Goal: Task Accomplishment & Management: Manage account settings

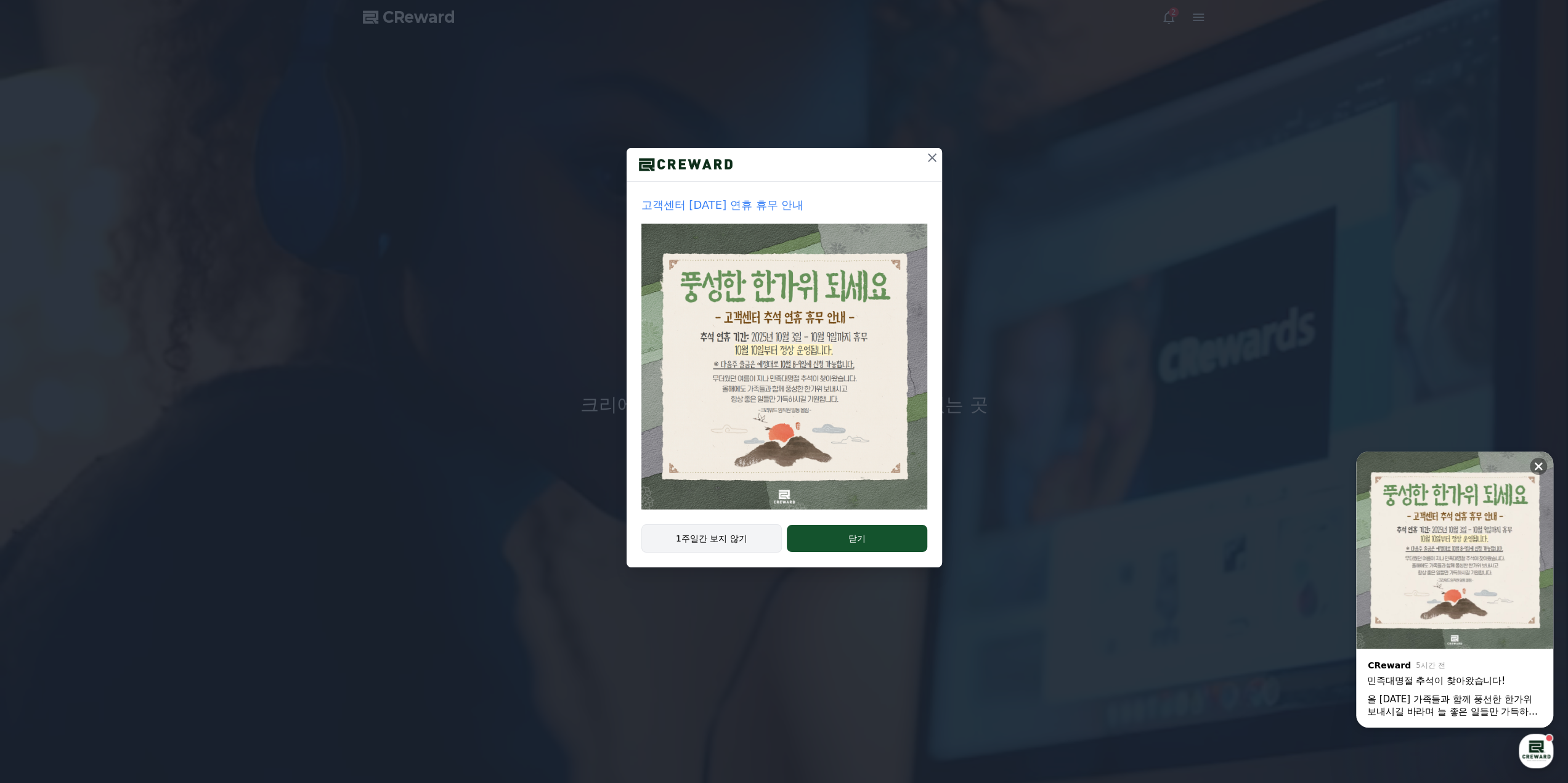
click at [710, 536] on button "1주일간 보지 않기" at bounding box center [712, 538] width 141 height 28
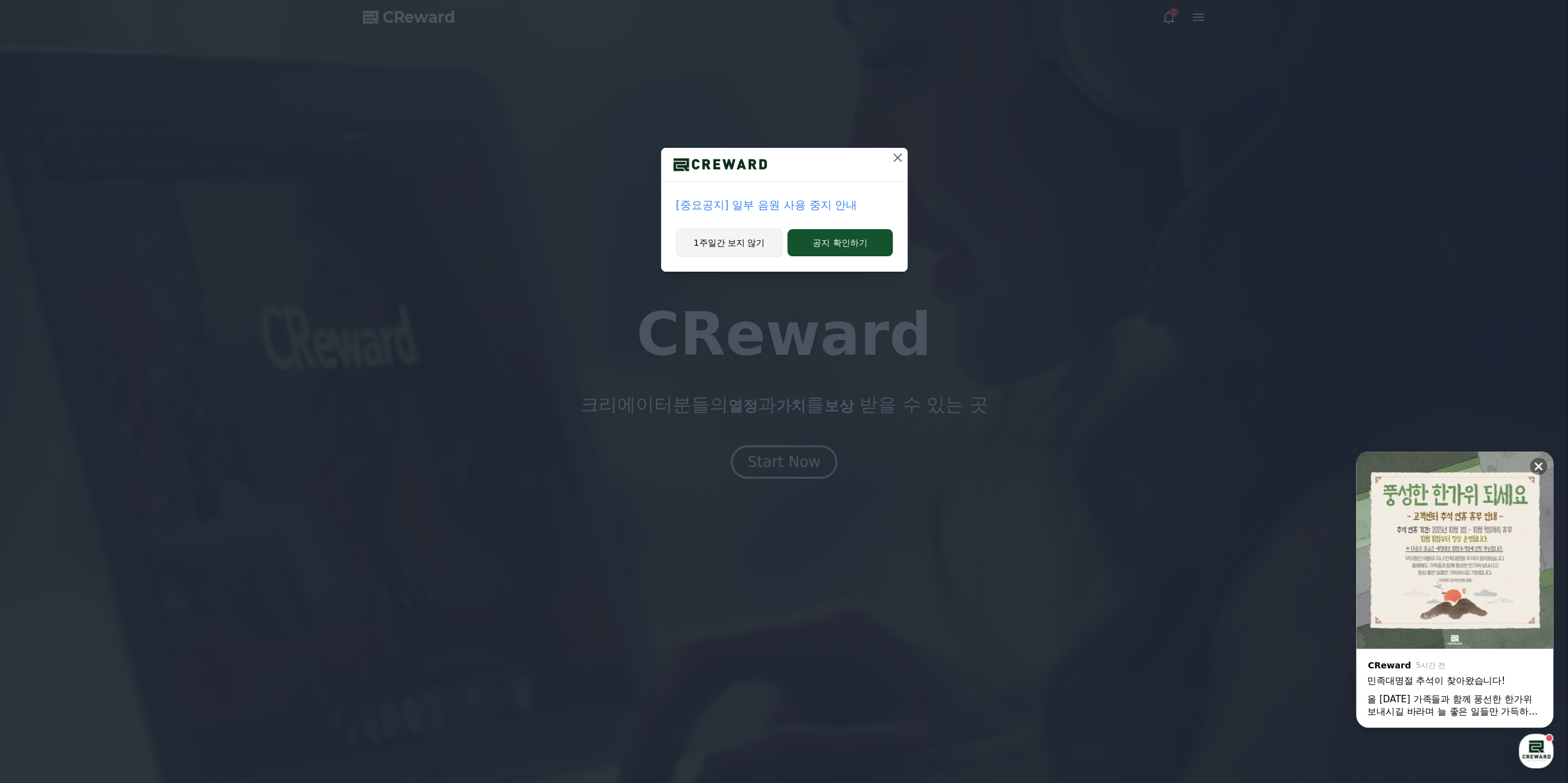
click at [713, 236] on button "1주일간 보지 않기" at bounding box center [729, 243] width 108 height 28
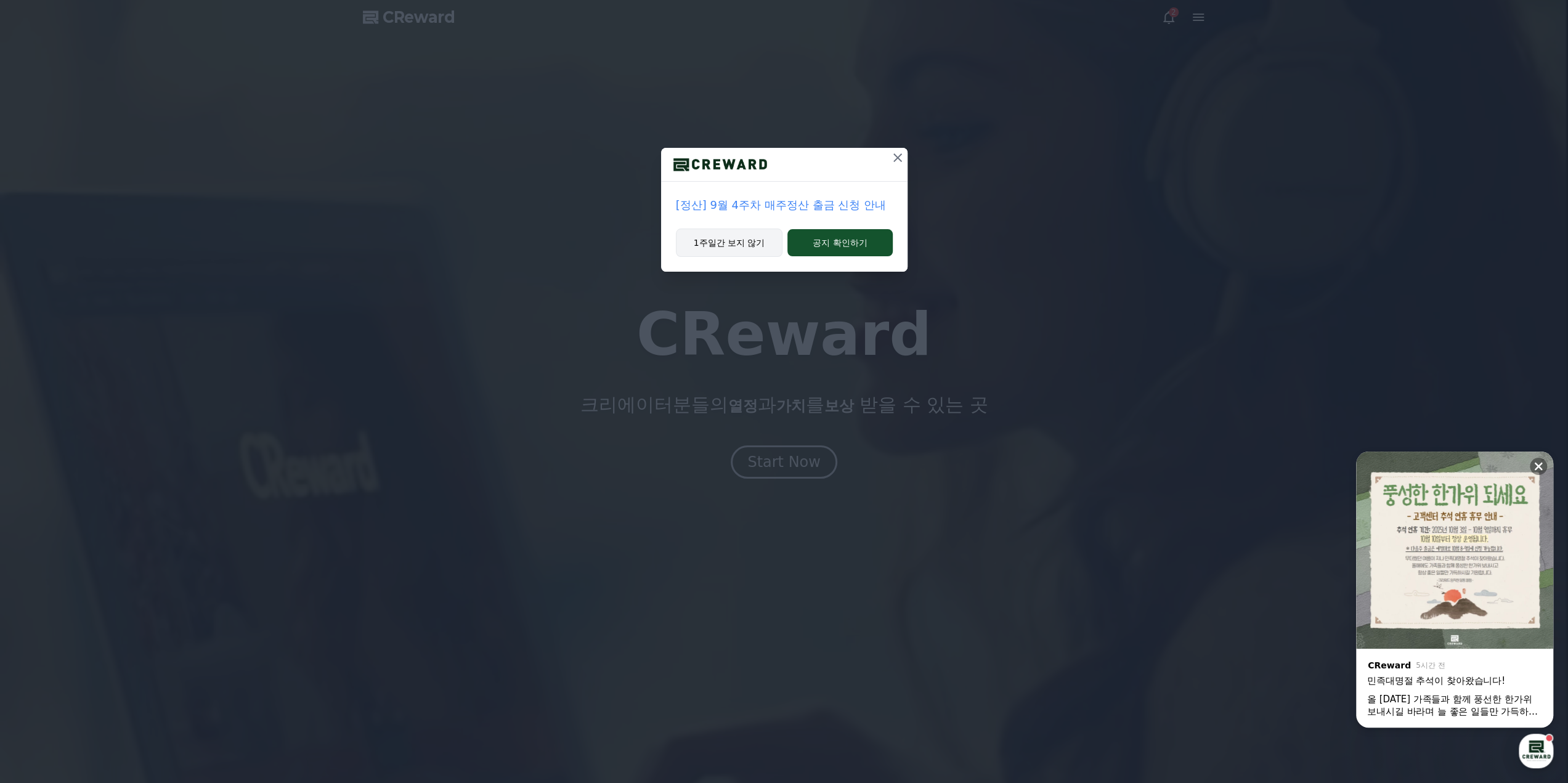
click at [727, 238] on button "1주일간 보지 않기" at bounding box center [729, 243] width 108 height 28
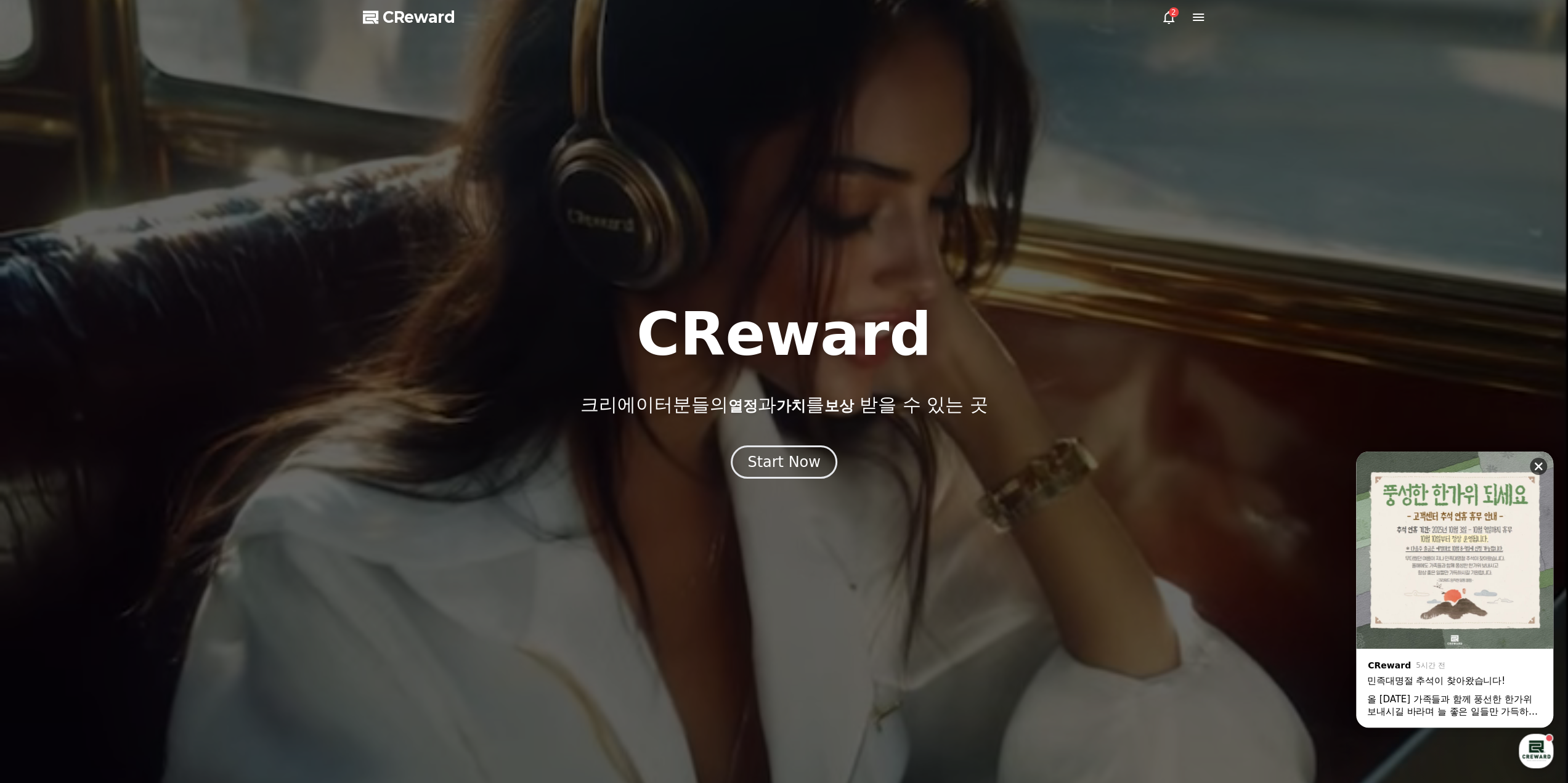
click at [1533, 468] on icon at bounding box center [1538, 466] width 12 height 12
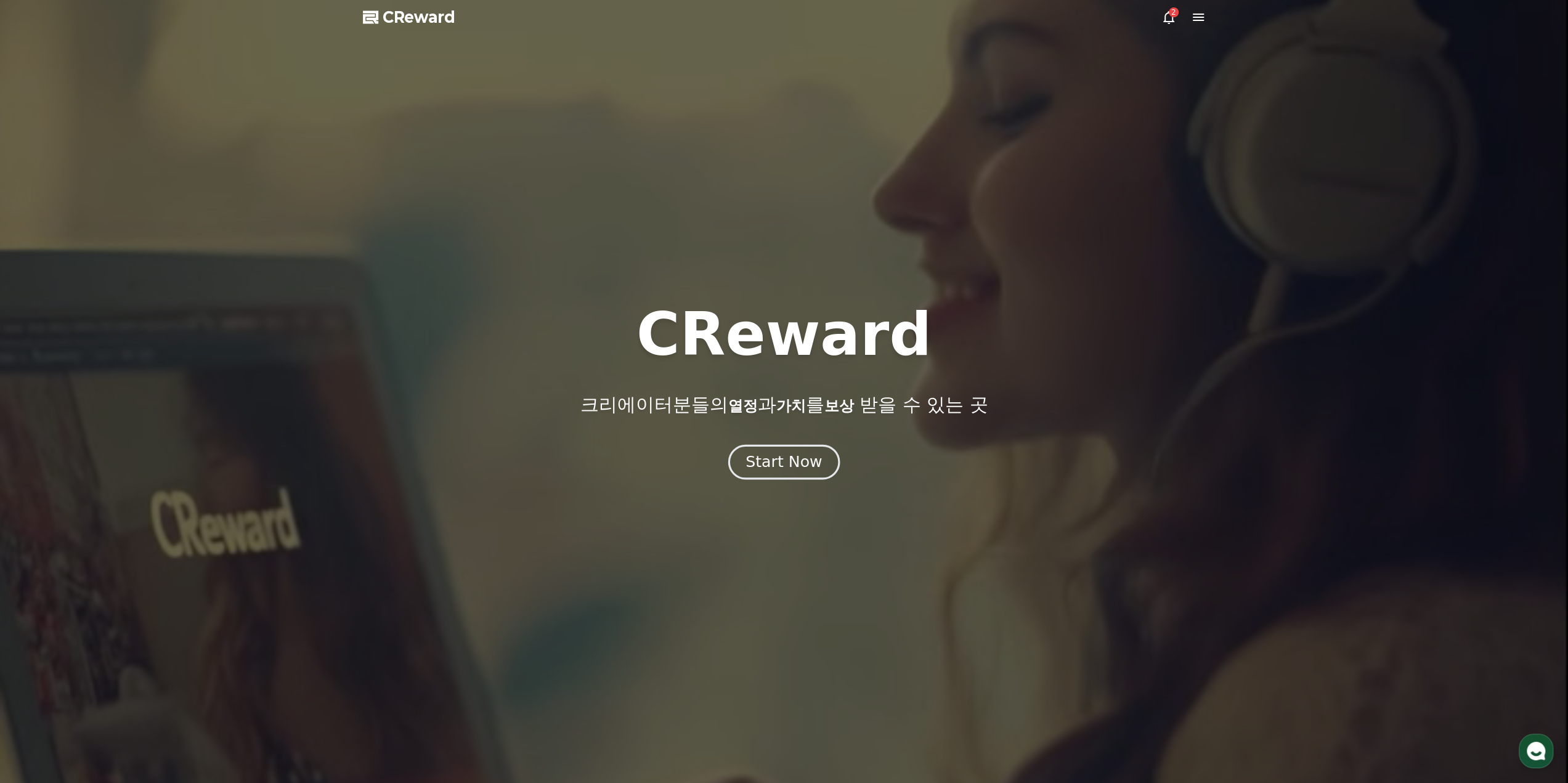
click at [789, 470] on div "Start Now" at bounding box center [784, 462] width 76 height 21
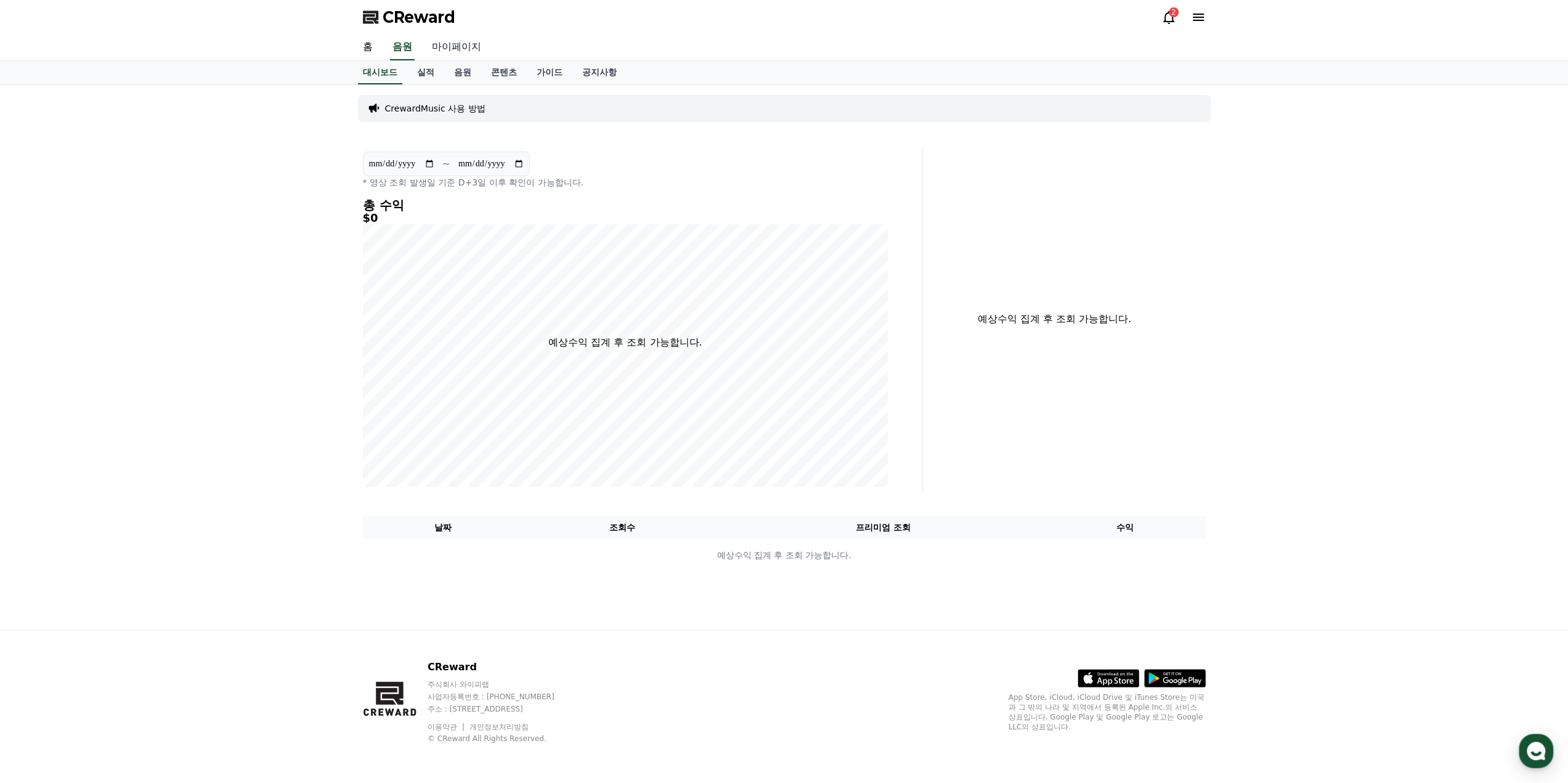
click at [442, 45] on link "마이페이지" at bounding box center [457, 47] width 69 height 26
click at [457, 48] on link "마이페이지" at bounding box center [457, 47] width 54 height 26
select select "**********"
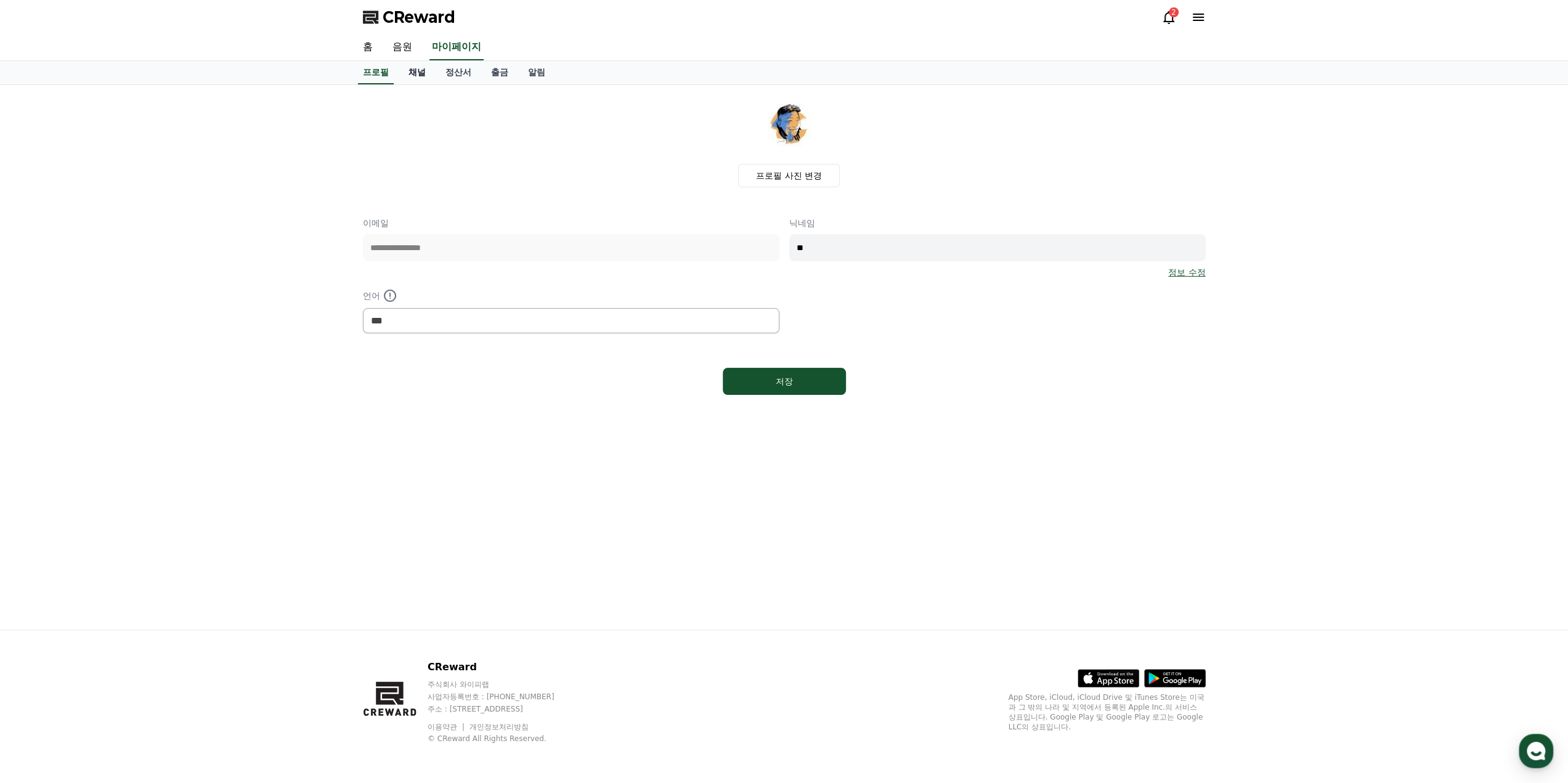
click at [420, 71] on link "채널" at bounding box center [416, 73] width 37 height 23
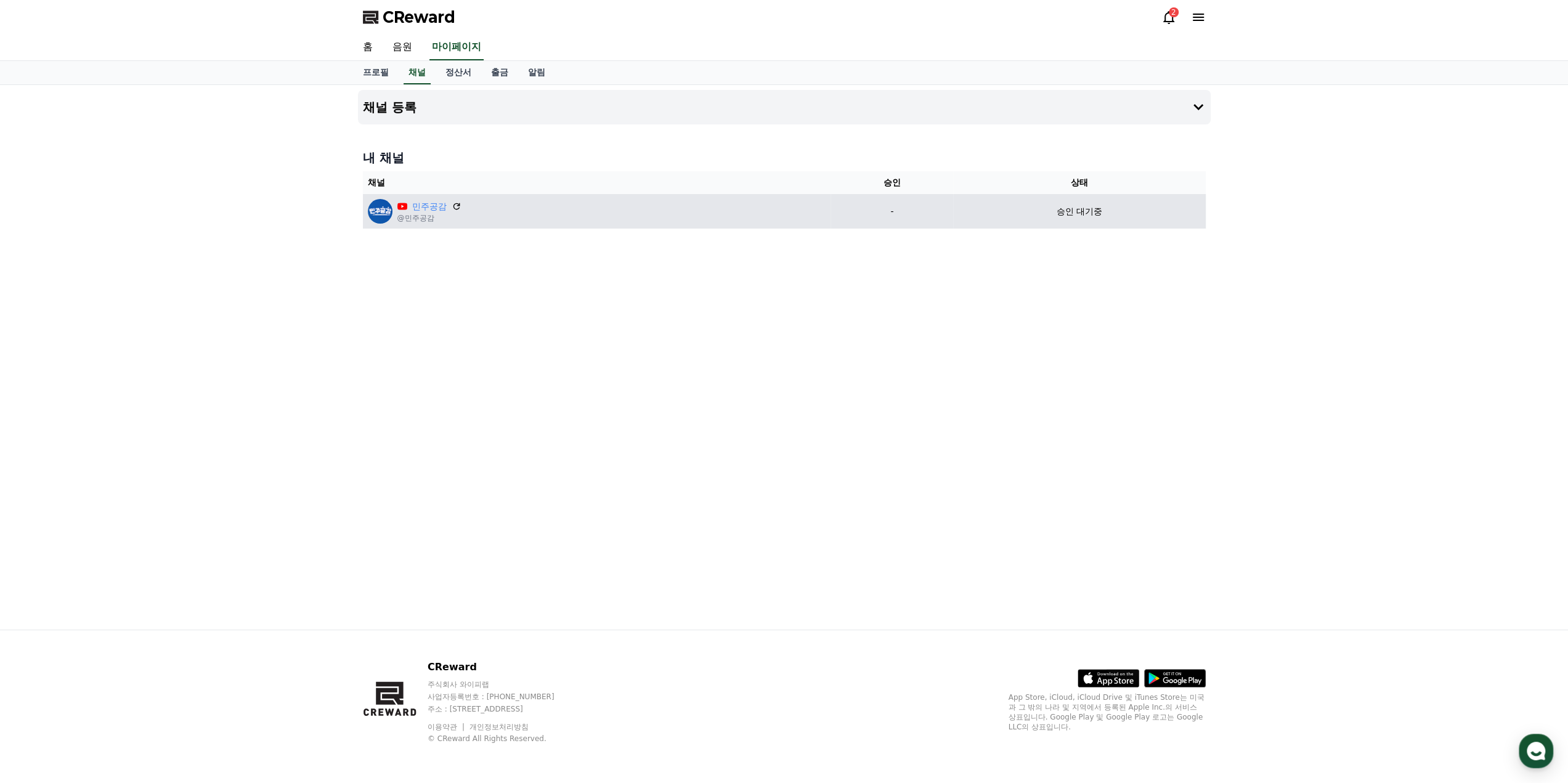
click at [1072, 218] on td "승인 대기중" at bounding box center [1079, 211] width 252 height 34
click at [1053, 210] on div "승인 대기중" at bounding box center [1079, 212] width 242 height 13
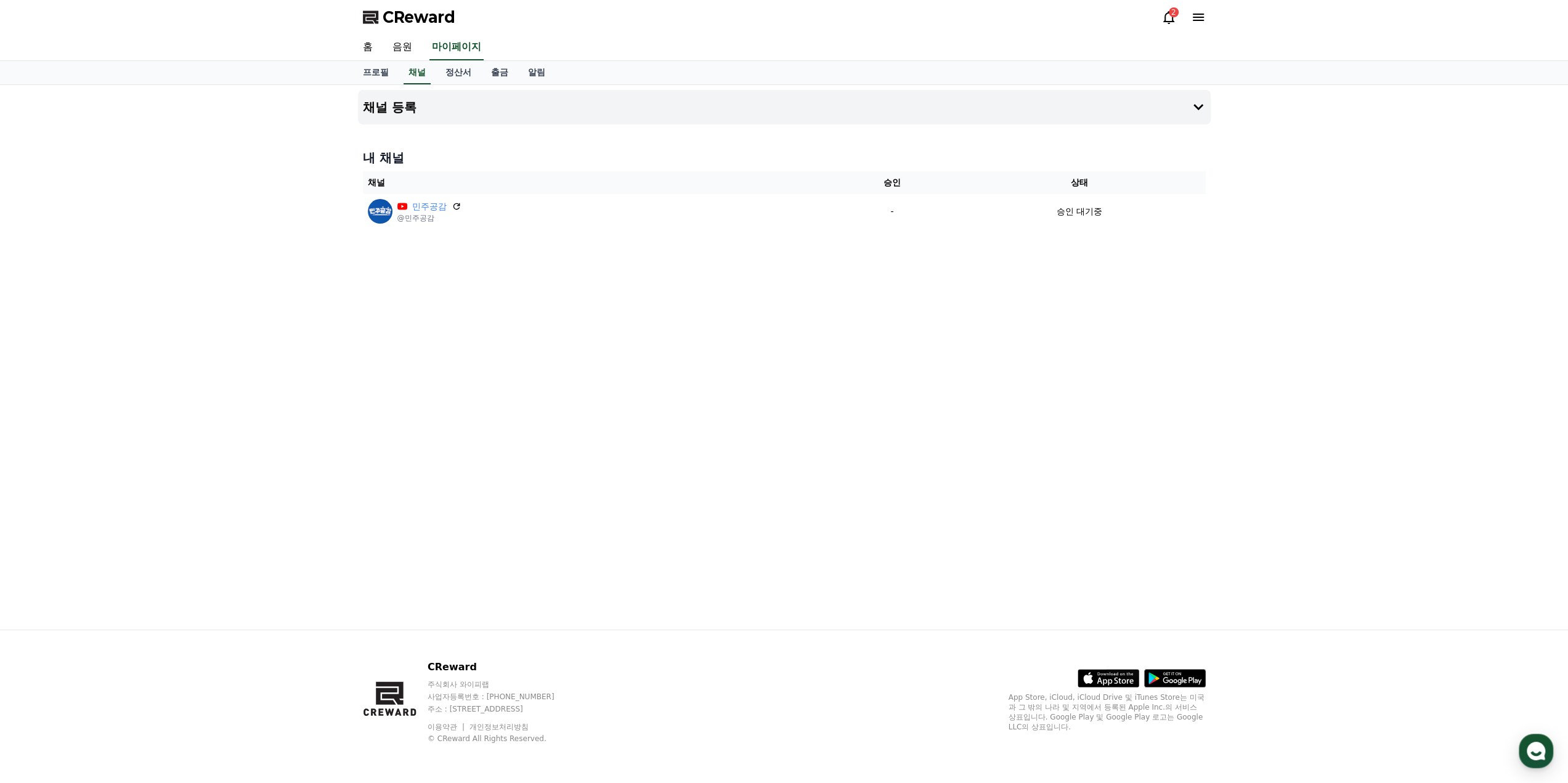
click at [1032, 273] on div "채널 등록 내 채널 채널 승인 상태 민주공감 @민주공감 - 승인 대기중" at bounding box center [784, 357] width 863 height 545
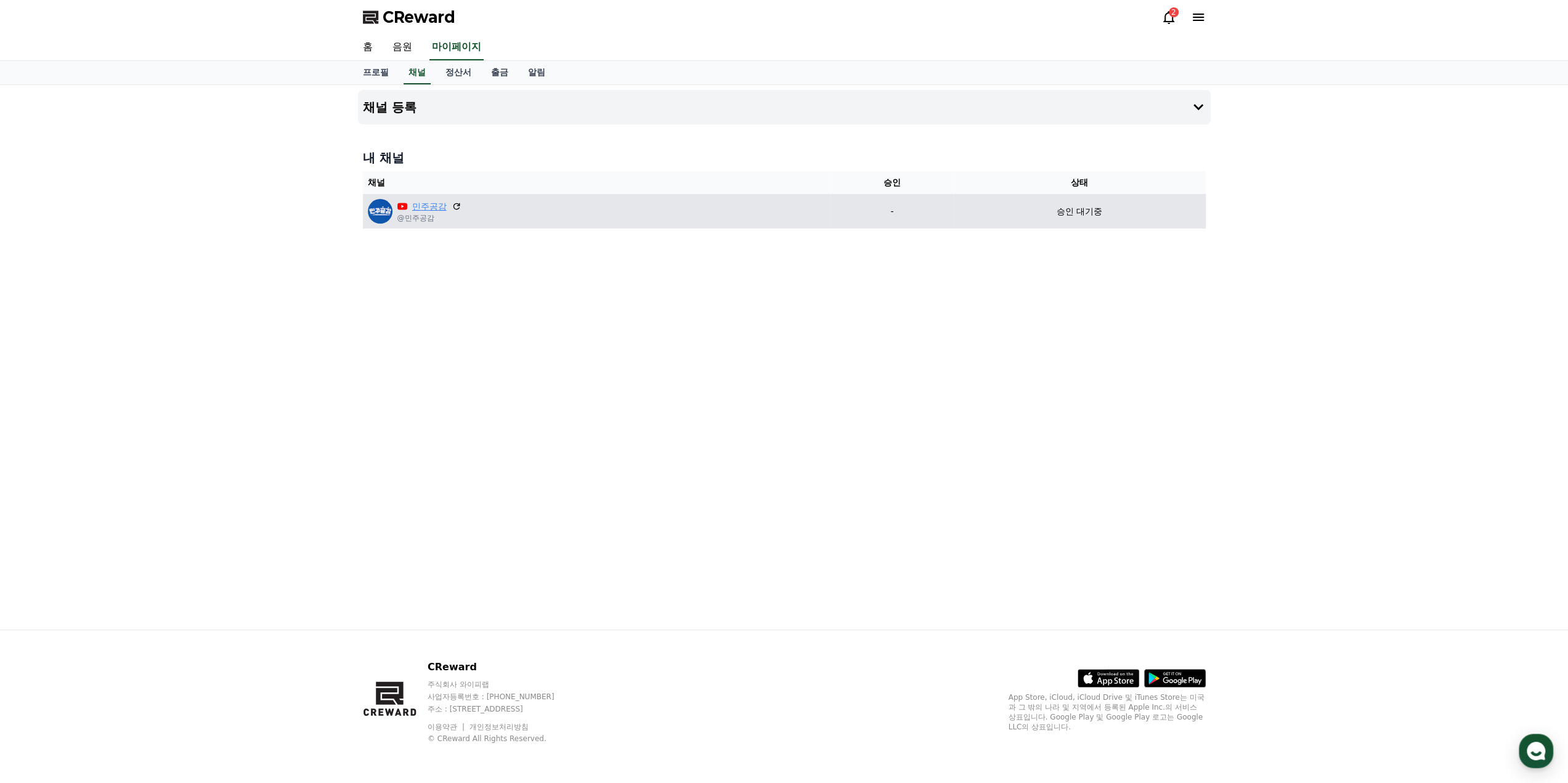
click at [425, 205] on link "민주공감" at bounding box center [429, 207] width 34 height 13
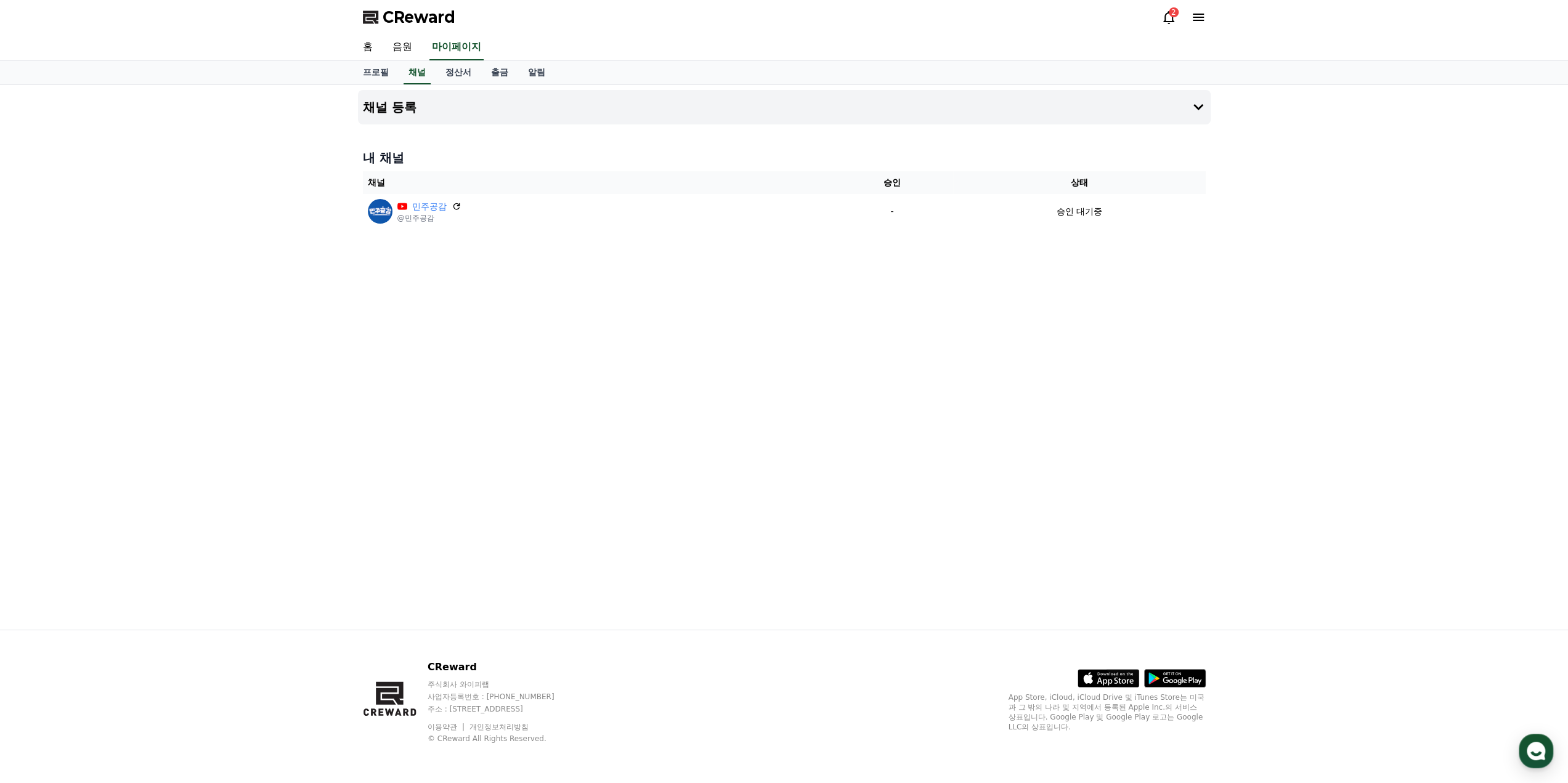
click at [266, 308] on div "채널 등록 내 채널 채널 승인 상태 민주공감 @민주공감 - 승인 대기중" at bounding box center [784, 357] width 1568 height 545
